Goal: Transaction & Acquisition: Subscribe to service/newsletter

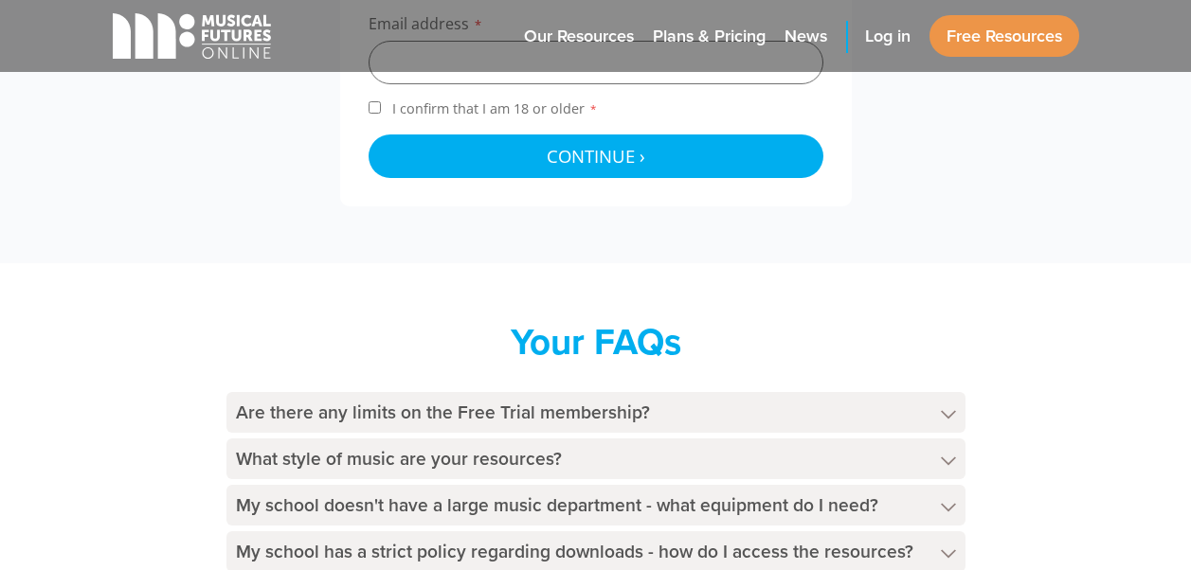
scroll to position [1019, 0]
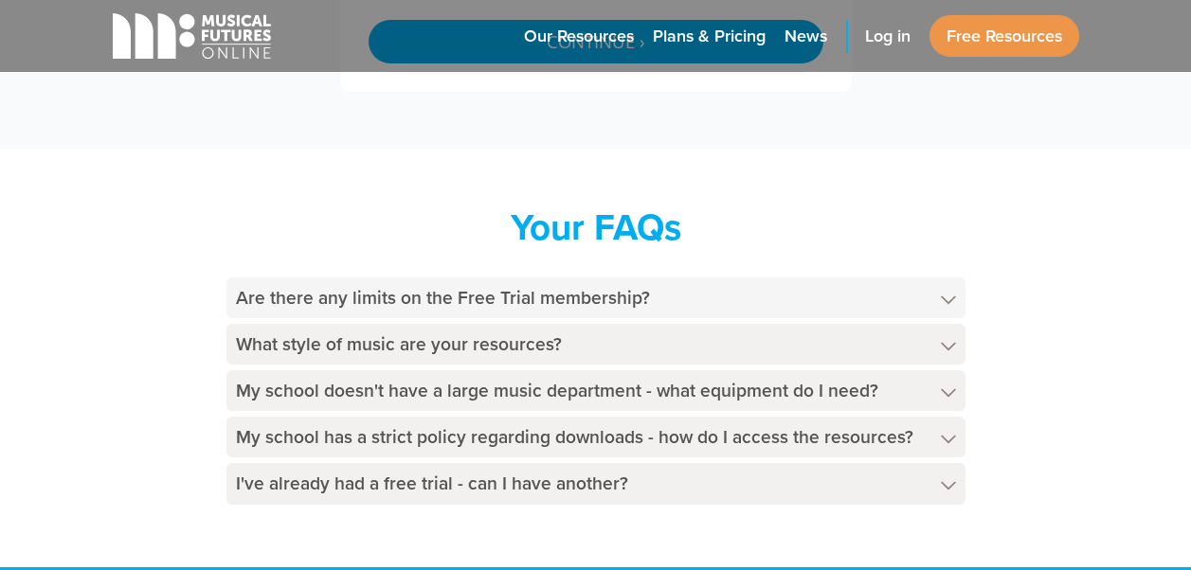
click at [793, 286] on h4 "Are there any limits on the Free Trial membership?" at bounding box center [595, 298] width 739 height 41
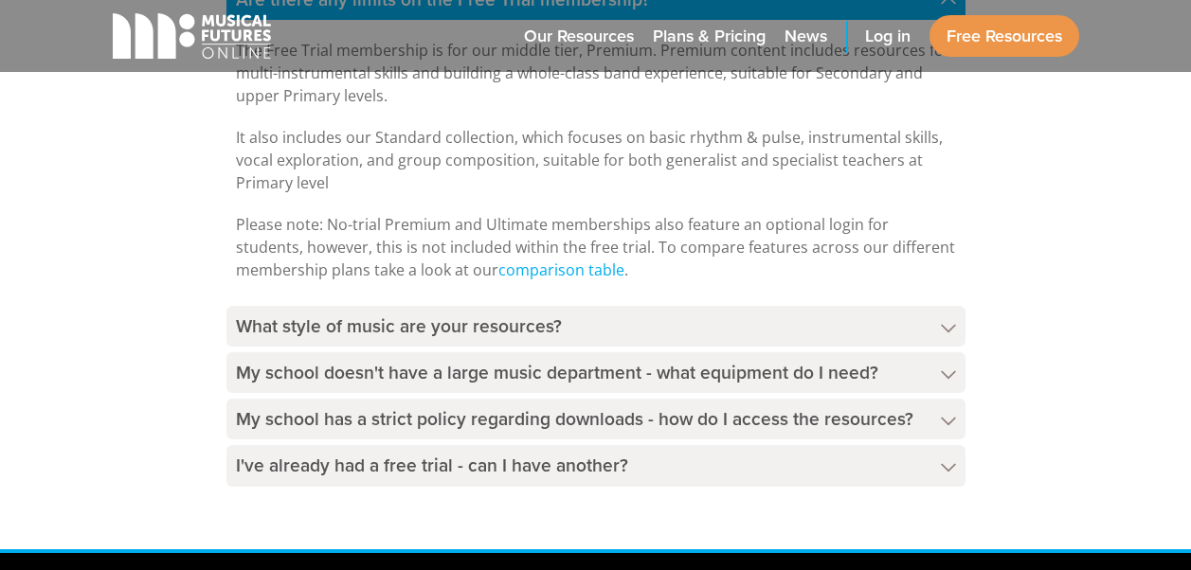
scroll to position [1322, 0]
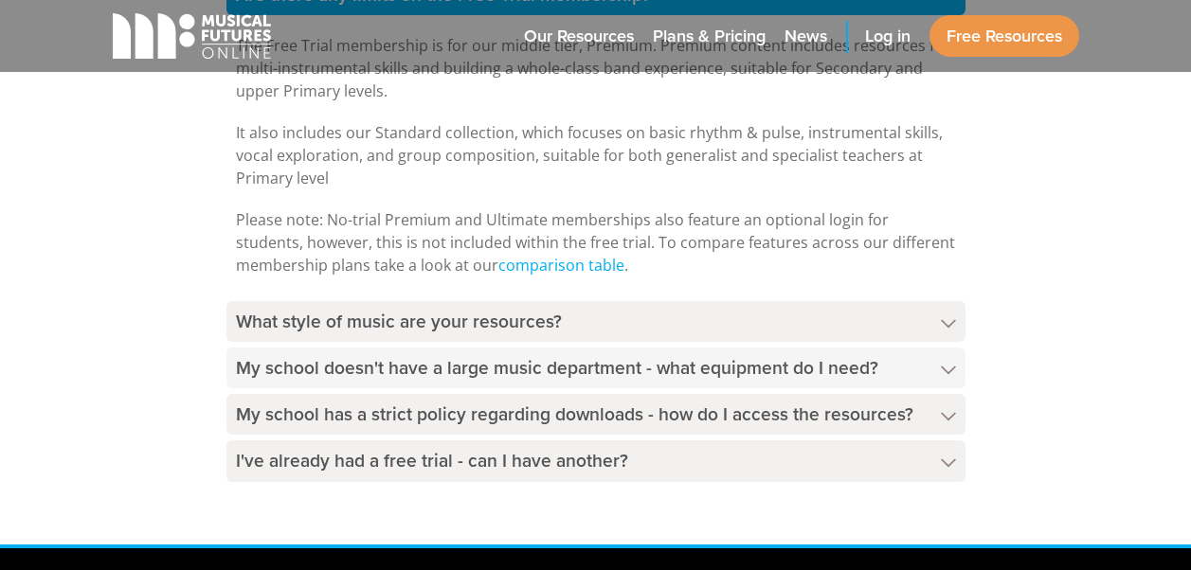
click at [947, 359] on h4 "My school doesn't have a large music department - what equipment do I need?" at bounding box center [595, 368] width 739 height 41
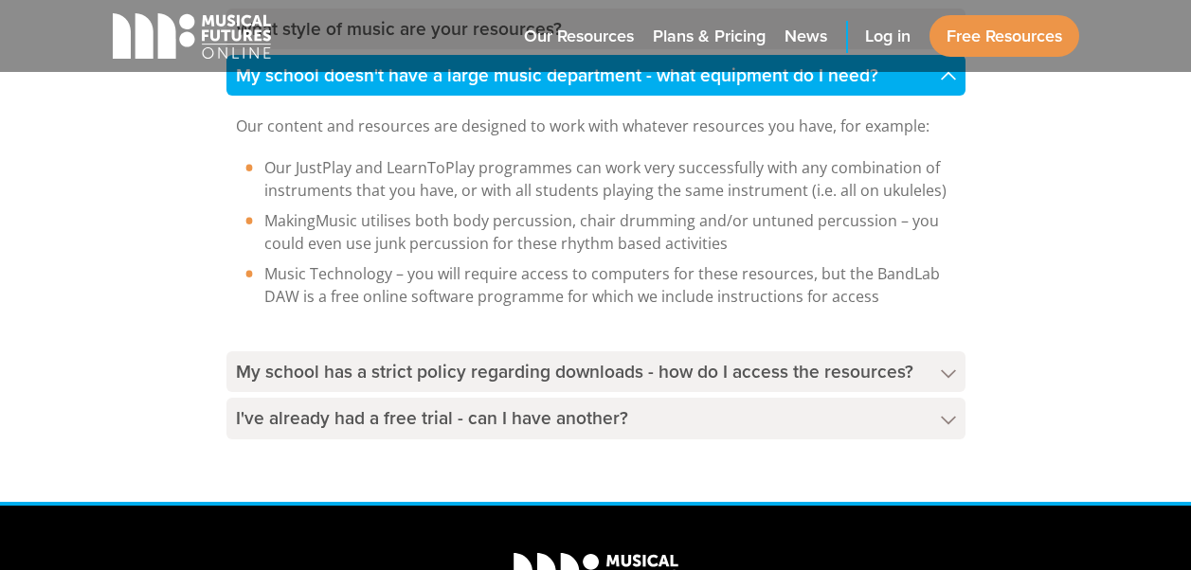
scroll to position [1618, 0]
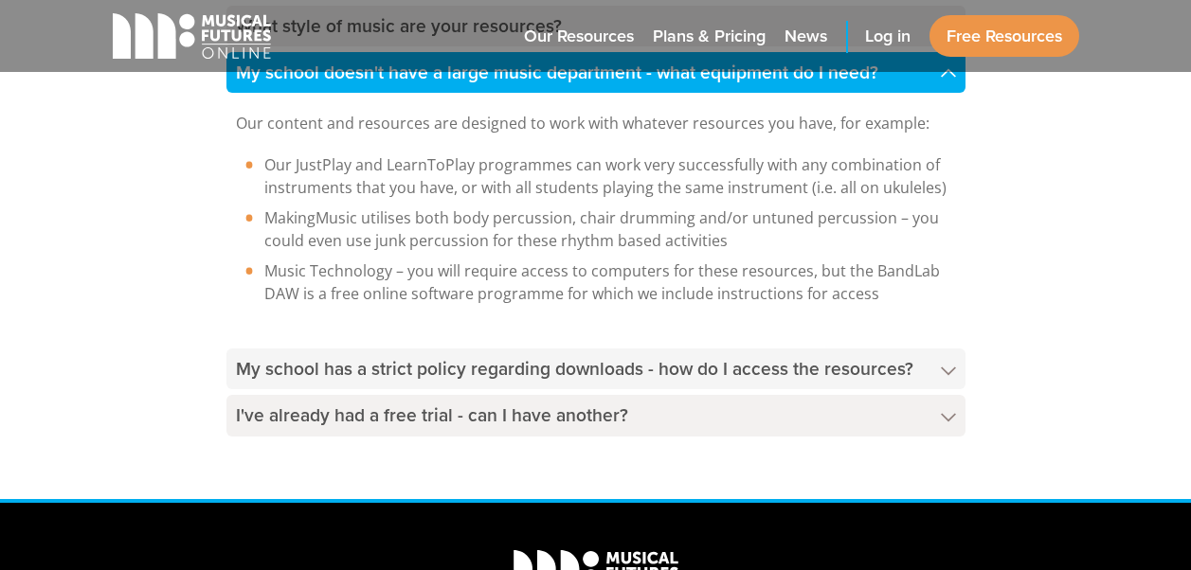
click at [824, 361] on h4 "My school has a strict policy regarding downloads - how do I access the resourc…" at bounding box center [595, 369] width 739 height 41
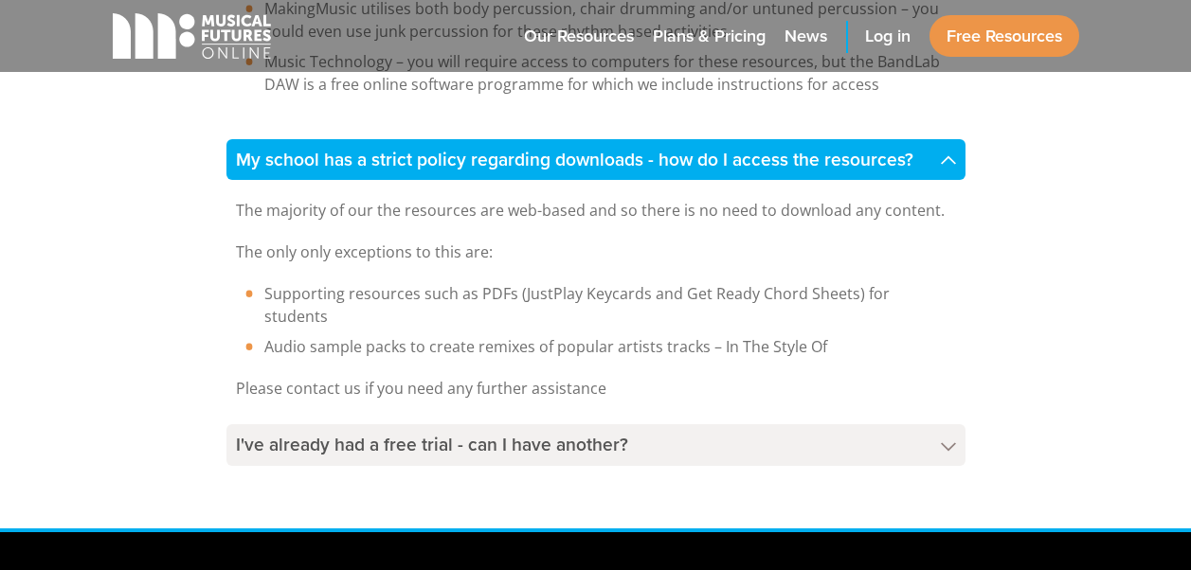
scroll to position [1826, 0]
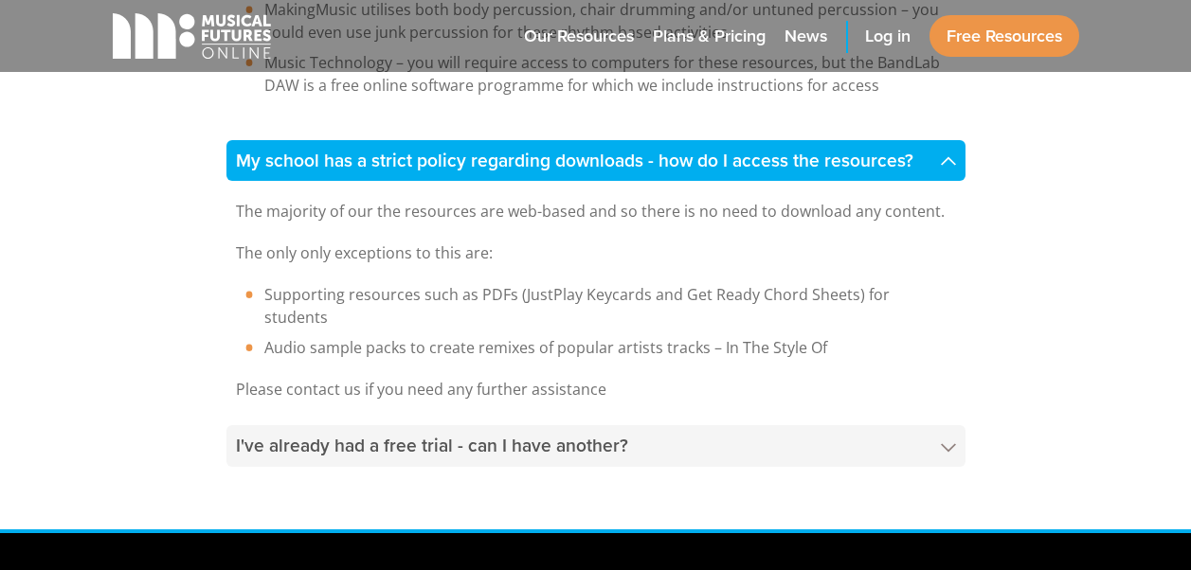
click at [741, 425] on h4 "I've already had a free trial - can I have another?" at bounding box center [595, 445] width 739 height 41
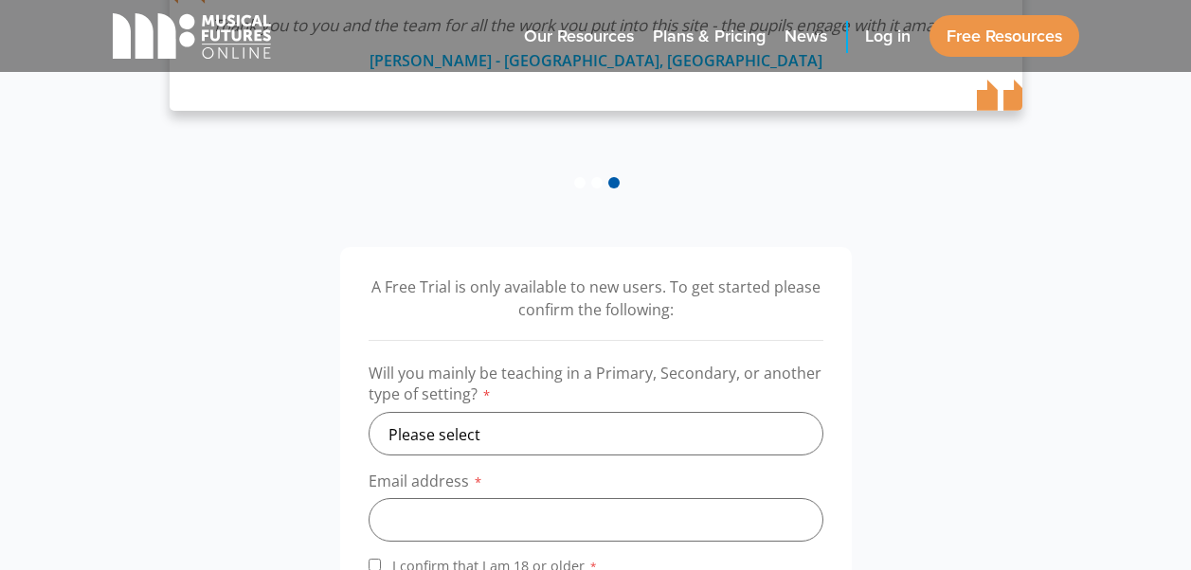
scroll to position [448, 0]
click at [560, 429] on select "Please select Primary Secondary Other" at bounding box center [595, 433] width 455 height 44
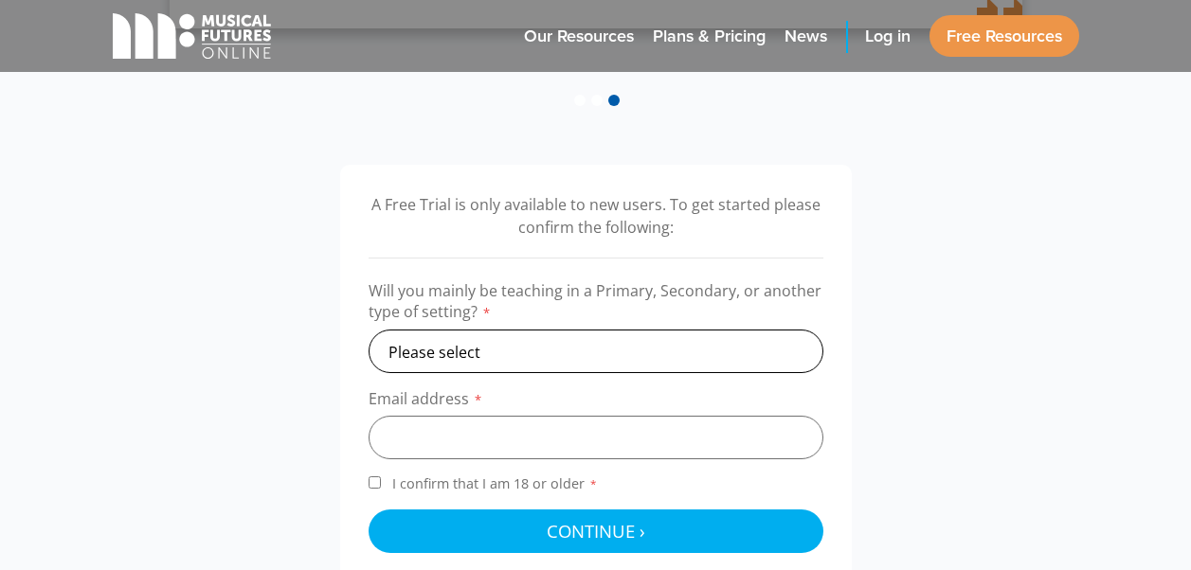
scroll to position [531, 0]
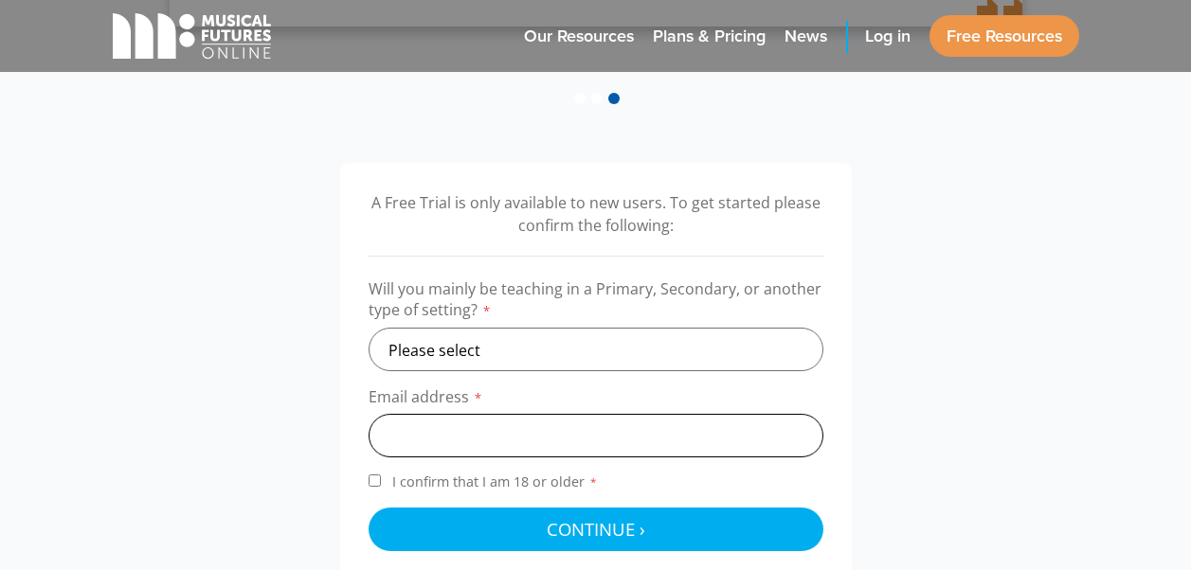
click at [560, 429] on input "email" at bounding box center [595, 436] width 455 height 44
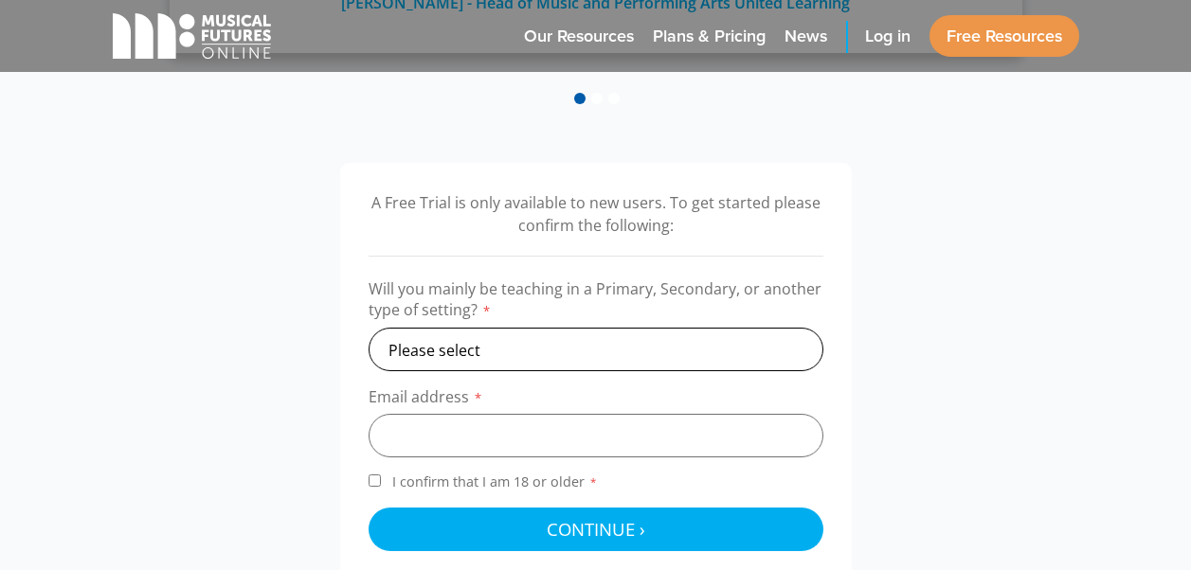
click at [781, 355] on select "Please select Primary Secondary Other" at bounding box center [595, 350] width 455 height 44
select select "secondary"
click at [368, 328] on select "Please select Primary Secondary Other" at bounding box center [595, 350] width 455 height 44
click at [474, 446] on input "email" at bounding box center [595, 436] width 455 height 44
type input "r.thomas@stjohnfisher.school"
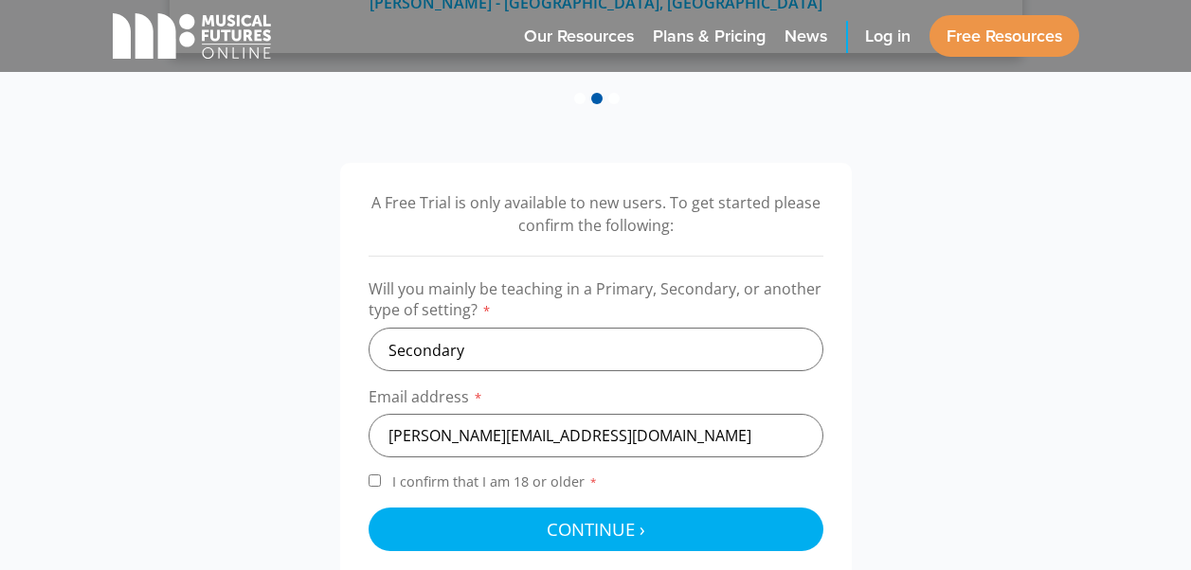
click at [373, 480] on input "I confirm that I am 18 or older *" at bounding box center [374, 481] width 12 height 12
checkbox input "true"
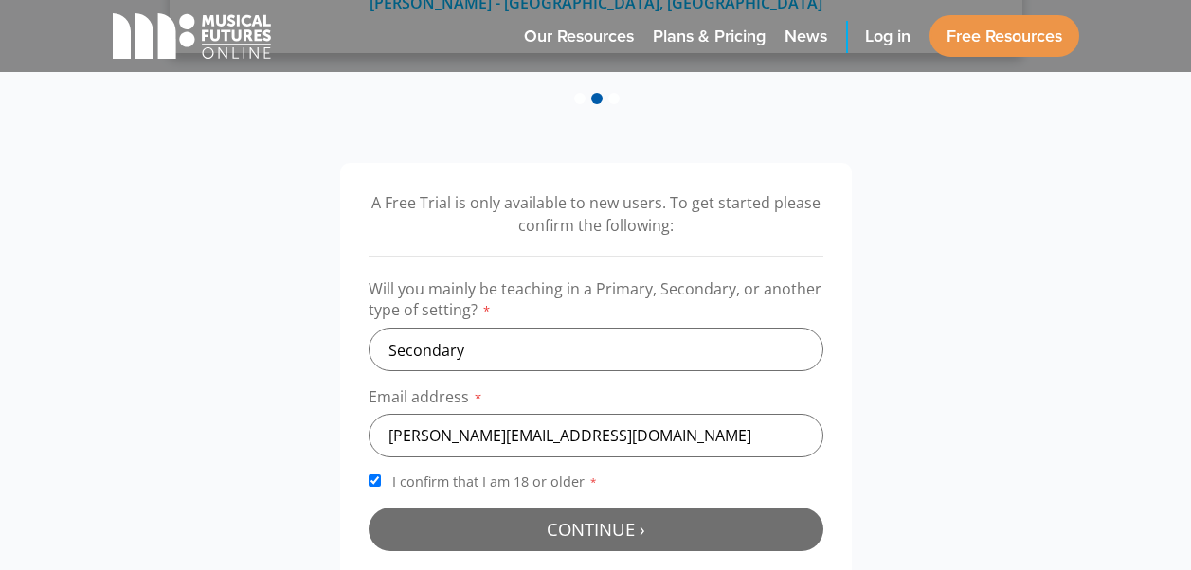
click at [615, 533] on span "Continue ›" at bounding box center [596, 529] width 99 height 24
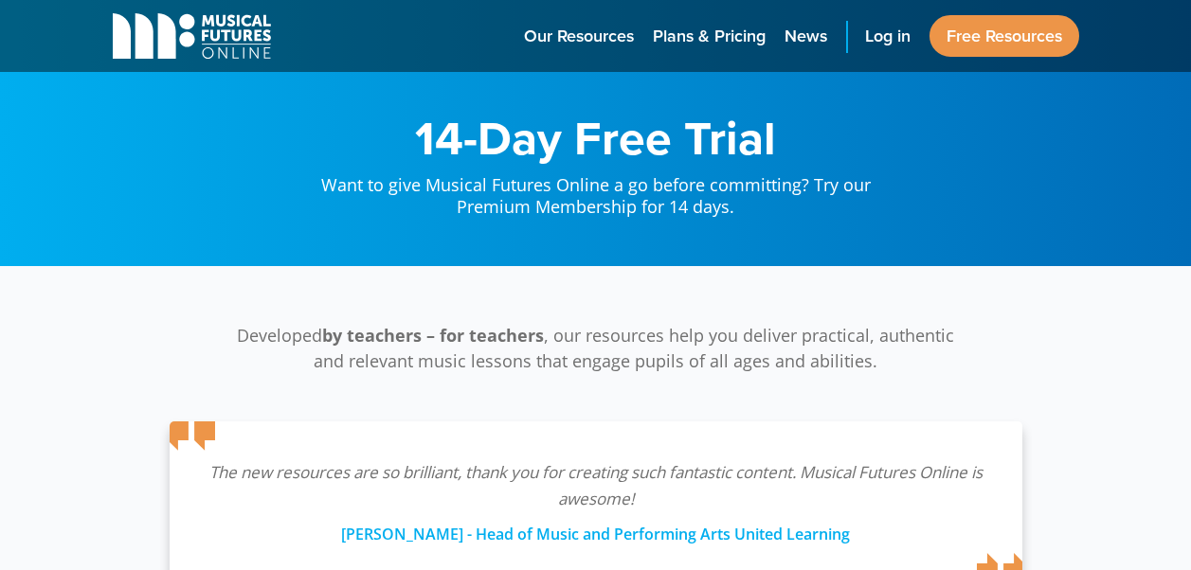
scroll to position [618, 0]
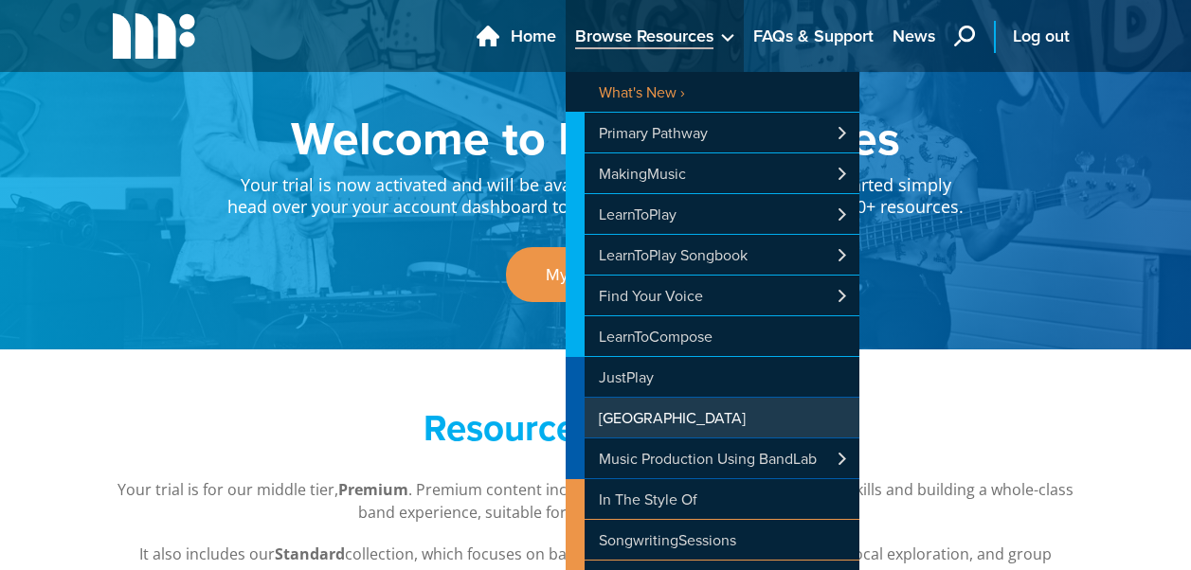
click at [638, 410] on link "[GEOGRAPHIC_DATA]" at bounding box center [713, 418] width 294 height 40
